Goal: Task Accomplishment & Management: Use online tool/utility

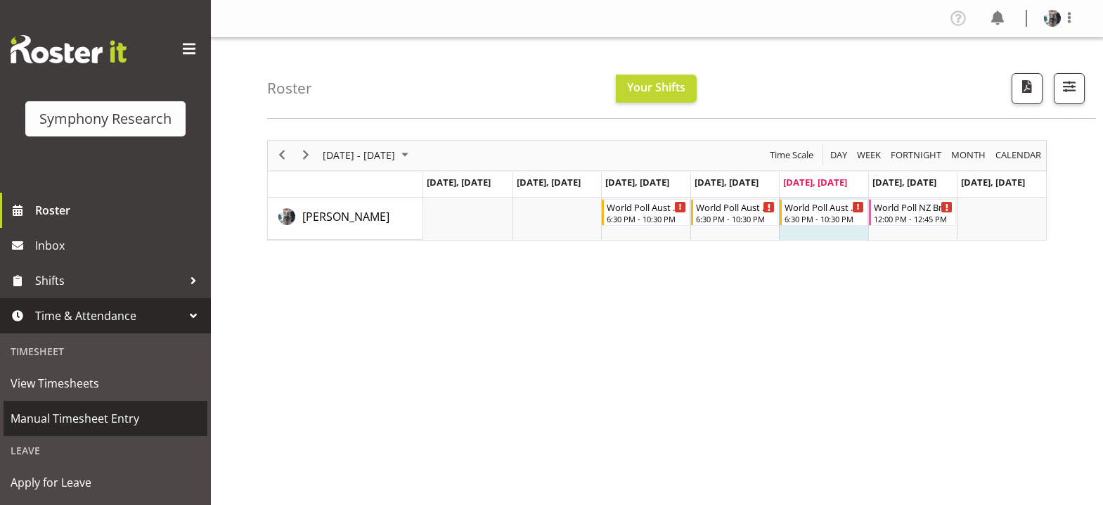
click at [99, 417] on span "Manual Timesheet Entry" at bounding box center [106, 418] width 190 height 21
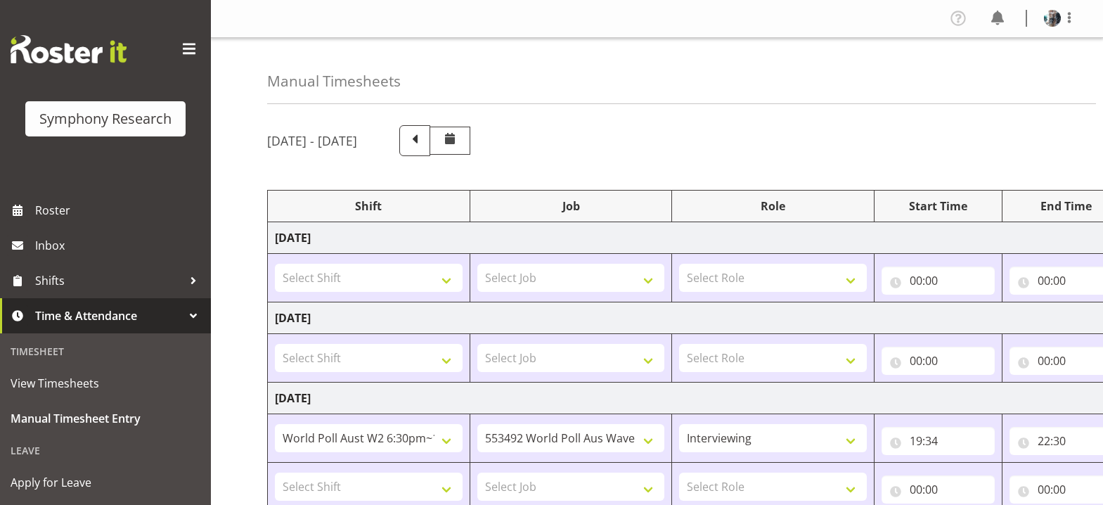
select select "56692"
select select "10499"
select select "47"
select select "56692"
select select "10499"
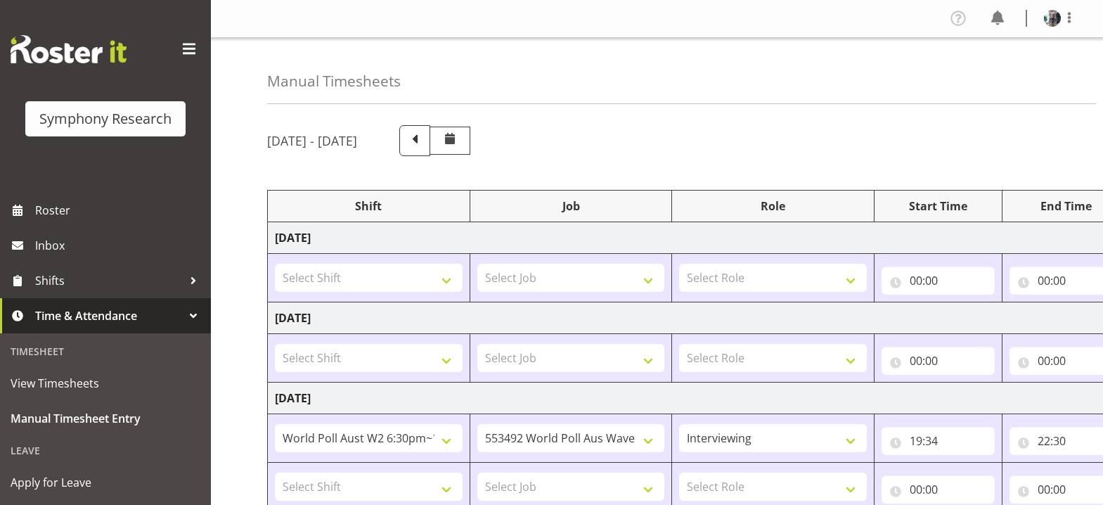
select select "47"
select select "56692"
select select "10499"
select select "47"
click at [108, 416] on span "Manual Timesheet Entry" at bounding box center [106, 418] width 190 height 21
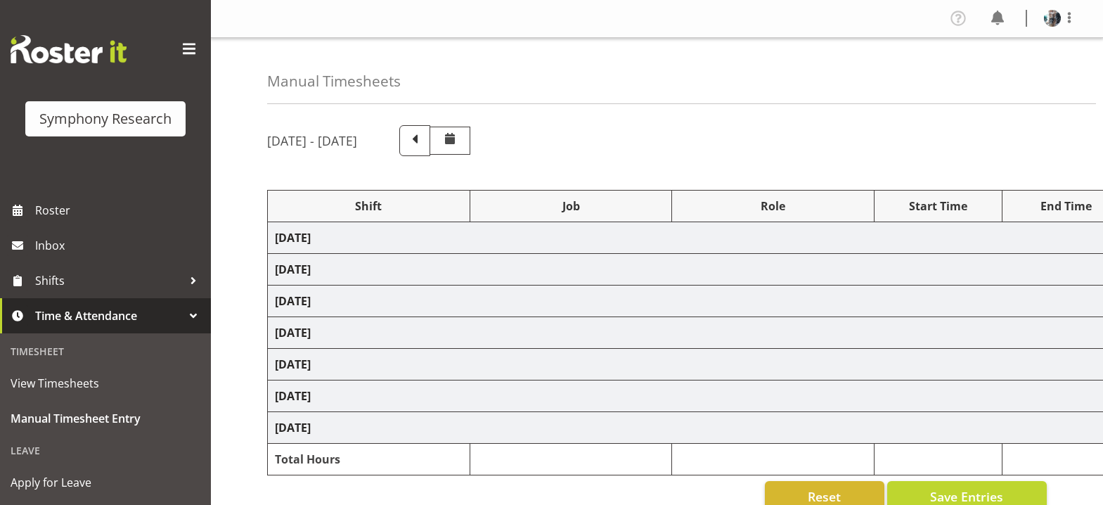
select select "56692"
select select "10499"
select select "47"
select select "56692"
select select "10499"
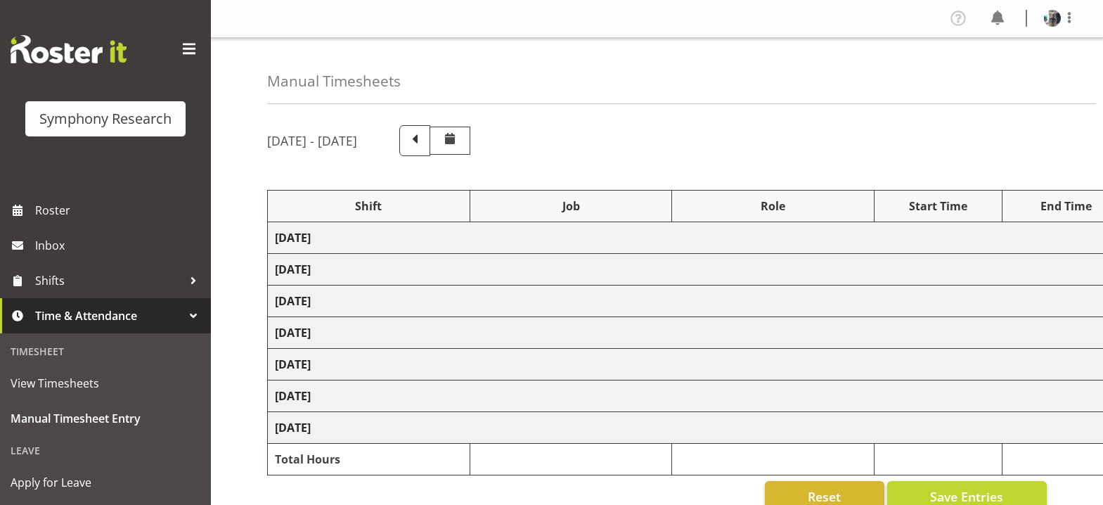
select select "47"
select select "56692"
select select "10499"
select select "47"
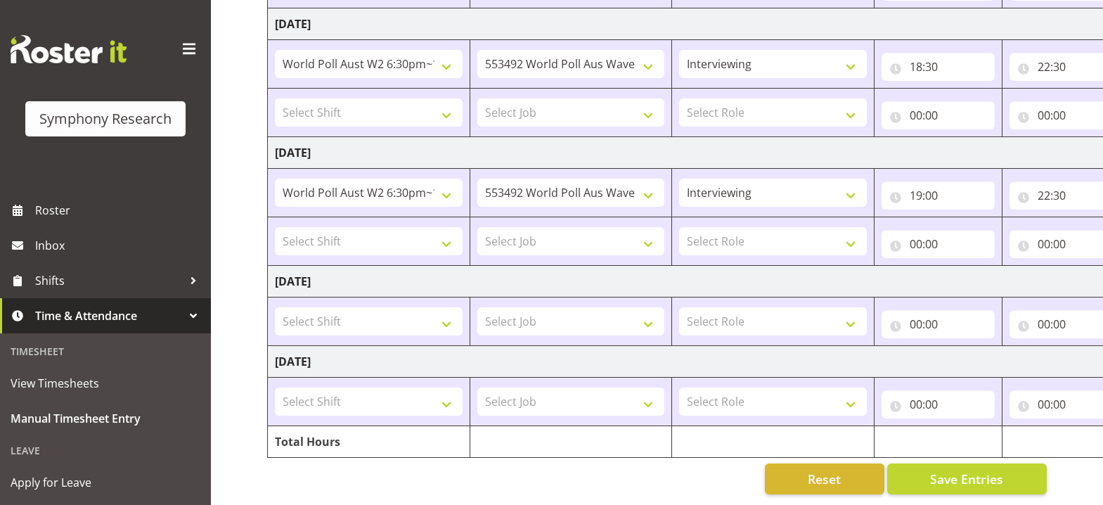
scroll to position [513, 0]
click at [446, 313] on select "Select Shift !!Project Briefing (Job to be assigned) !!Weekend Residential (Ros…" at bounding box center [369, 321] width 188 height 28
select select "56694"
click at [275, 307] on select "Select Shift !!Project Briefing (Job to be assigned) !!Weekend Residential (Ros…" at bounding box center [369, 321] width 188 height 28
click at [650, 314] on select "Select Job 550060 IF Admin 553492 World Poll Aus Wave 2 Main 2025 553493 World …" at bounding box center [571, 321] width 188 height 28
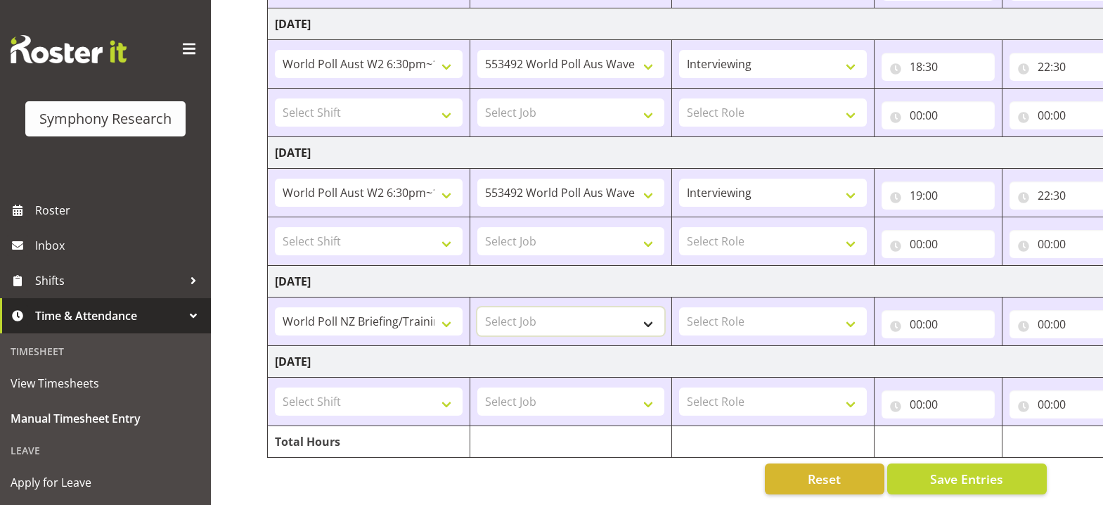
select select "10527"
click at [477, 307] on select "Select Job 550060 IF Admin 553492 World Poll Aus Wave 2 Main 2025 553493 World …" at bounding box center [571, 321] width 188 height 28
click at [851, 310] on select "Select Role Briefing Interviewing" at bounding box center [773, 321] width 188 height 28
select select "297"
click at [679, 307] on select "Select Role Briefing Interviewing" at bounding box center [773, 321] width 188 height 28
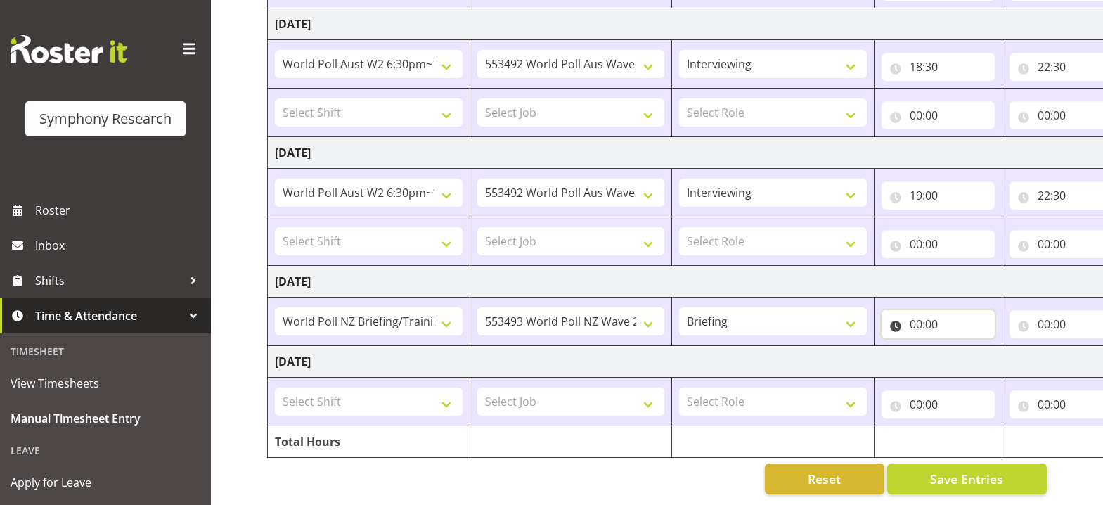
click at [914, 314] on input "00:00" at bounding box center [938, 324] width 113 height 28
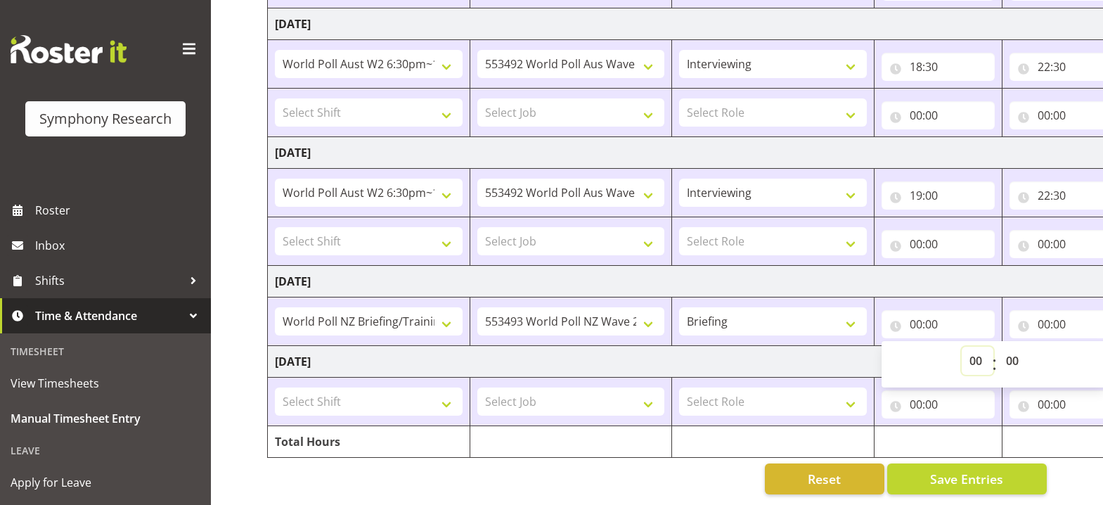
click at [976, 351] on select "00 01 02 03 04 05 06 07 08 09 10 11 12 13 14 15 16 17 18 19 20 21 22 23" at bounding box center [978, 361] width 32 height 28
select select "12"
click at [962, 347] on select "00 01 02 03 04 05 06 07 08 09 10 11 12 13 14 15 16 17 18 19 20 21 22 23" at bounding box center [978, 361] width 32 height 28
type input "12:00"
click at [1042, 316] on input "00:00" at bounding box center [1065, 324] width 113 height 28
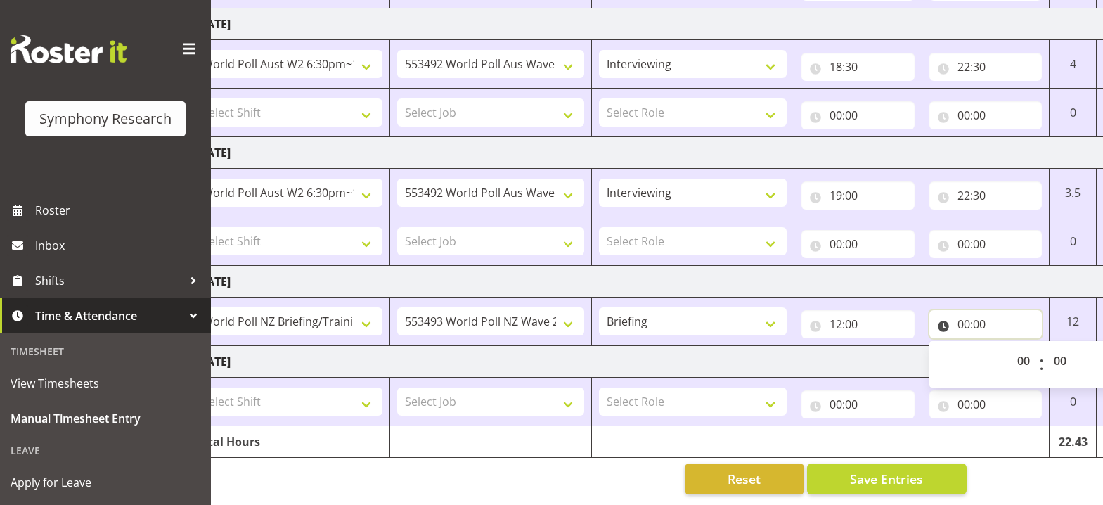
scroll to position [0, 148]
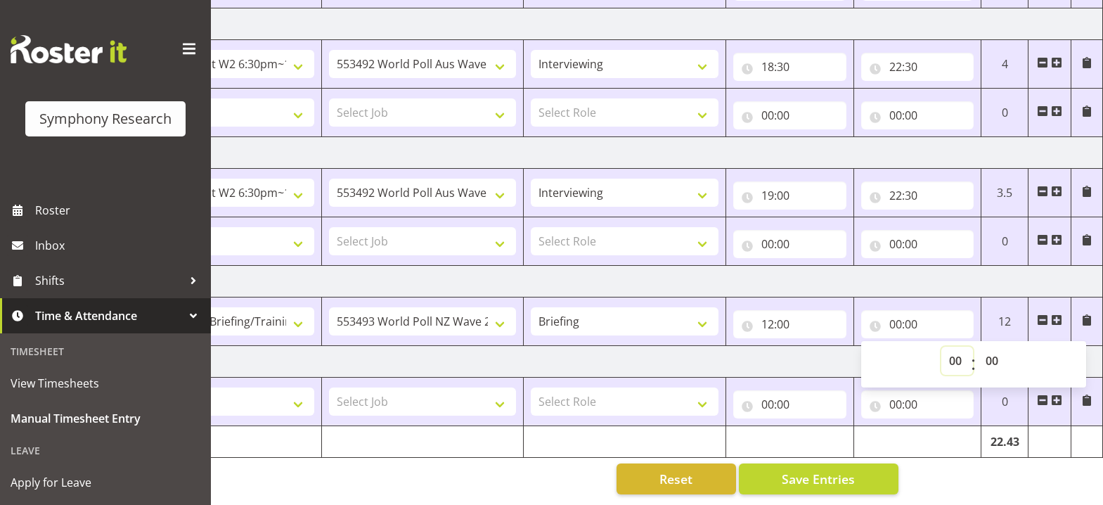
click at [954, 352] on select "00 01 02 03 04 05 06 07 08 09 10 11 12 13 14 15 16 17 18 19 20 21 22 23" at bounding box center [957, 361] width 32 height 28
select select "12"
click at [941, 347] on select "00 01 02 03 04 05 06 07 08 09 10 11 12 13 14 15 16 17 18 19 20 21 22 23" at bounding box center [957, 361] width 32 height 28
type input "12:00"
click at [991, 353] on select "00 01 02 03 04 05 06 07 08 09 10 11 12 13 14 15 16 17 18 19 20 21 22 23 24 25 2…" at bounding box center [994, 361] width 32 height 28
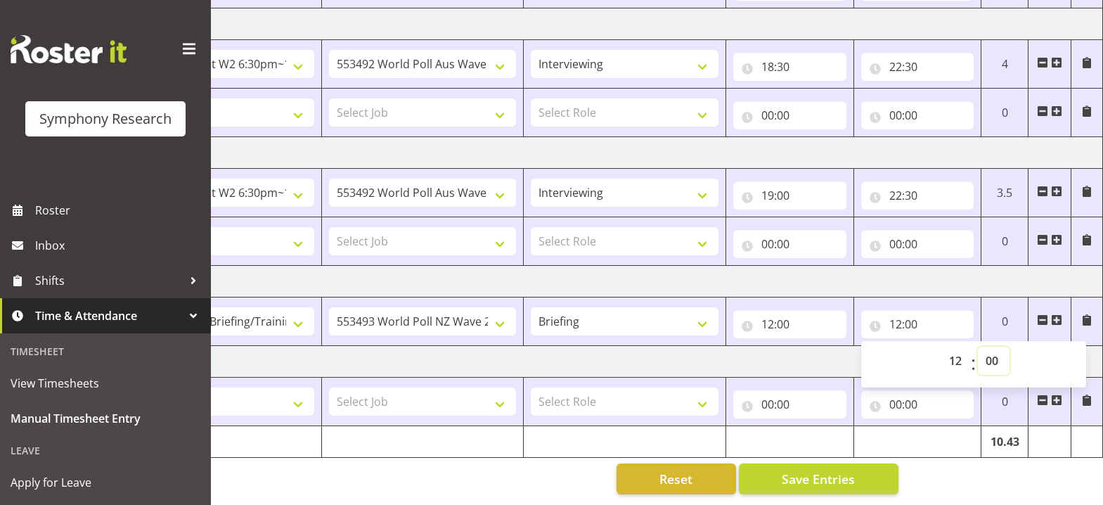
select select "10"
click at [978, 347] on select "00 01 02 03 04 05 06 07 08 09 10 11 12 13 14 15 16 17 18 19 20 21 22 23 24 25 2…" at bounding box center [994, 361] width 32 height 28
type input "12:10"
click at [818, 471] on span "Save Entries" at bounding box center [818, 479] width 73 height 18
